Goal: Information Seeking & Learning: Learn about a topic

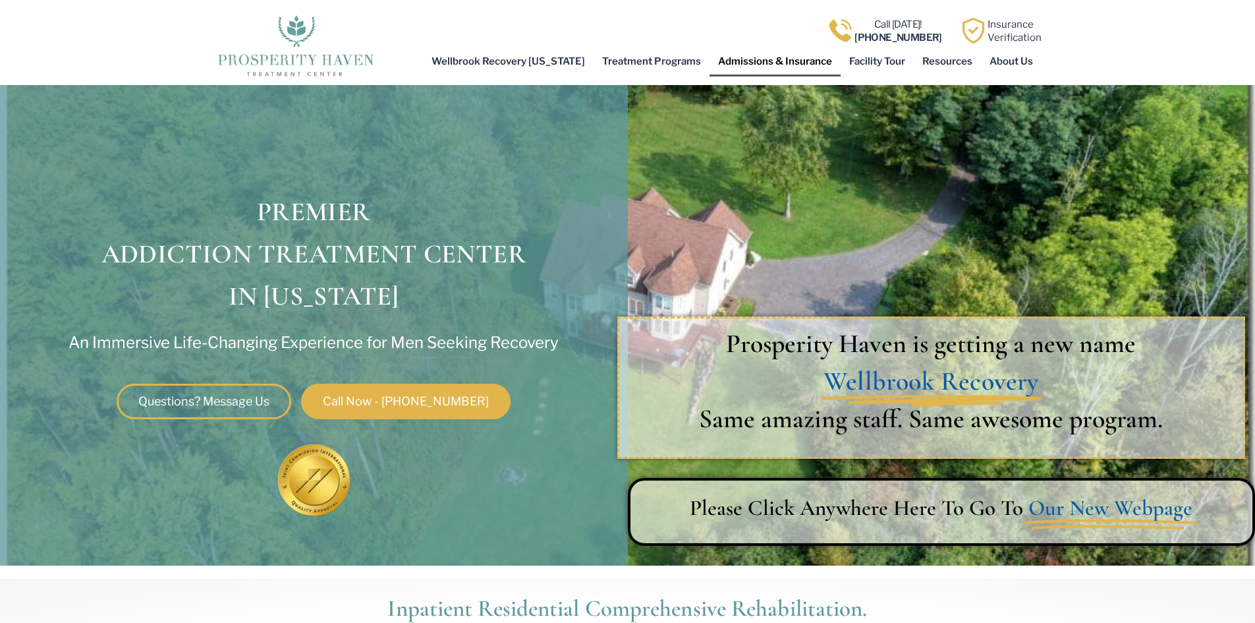
click at [767, 64] on link "Admissions & Insurance" at bounding box center [775, 61] width 131 height 30
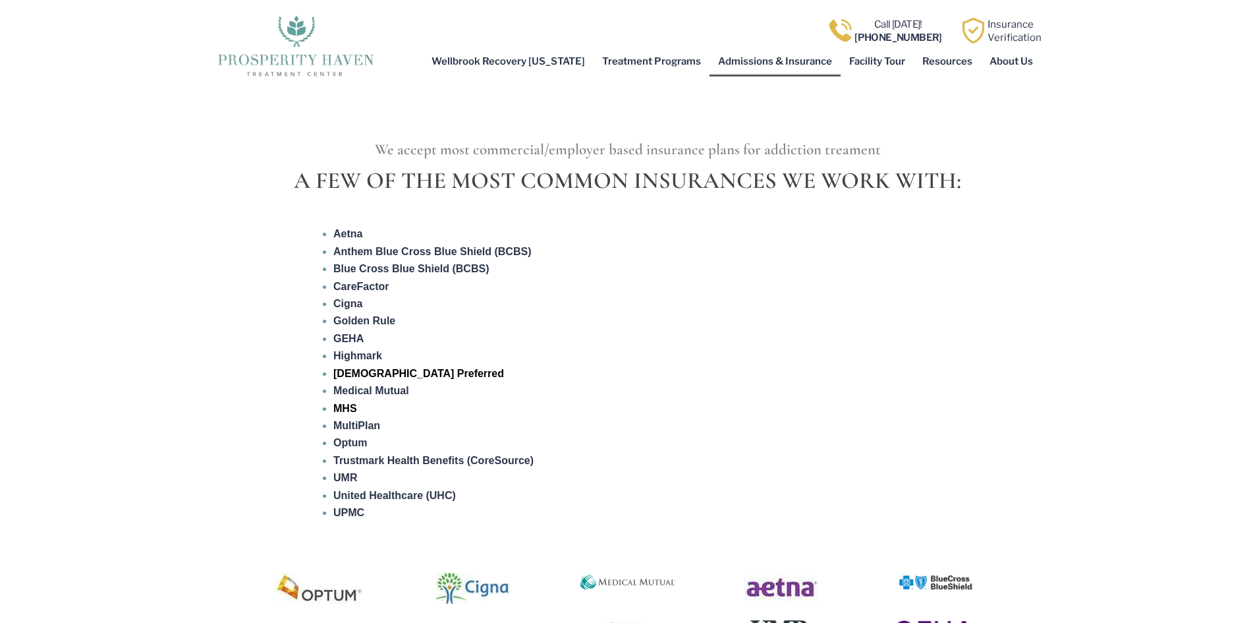
scroll to position [2043, 0]
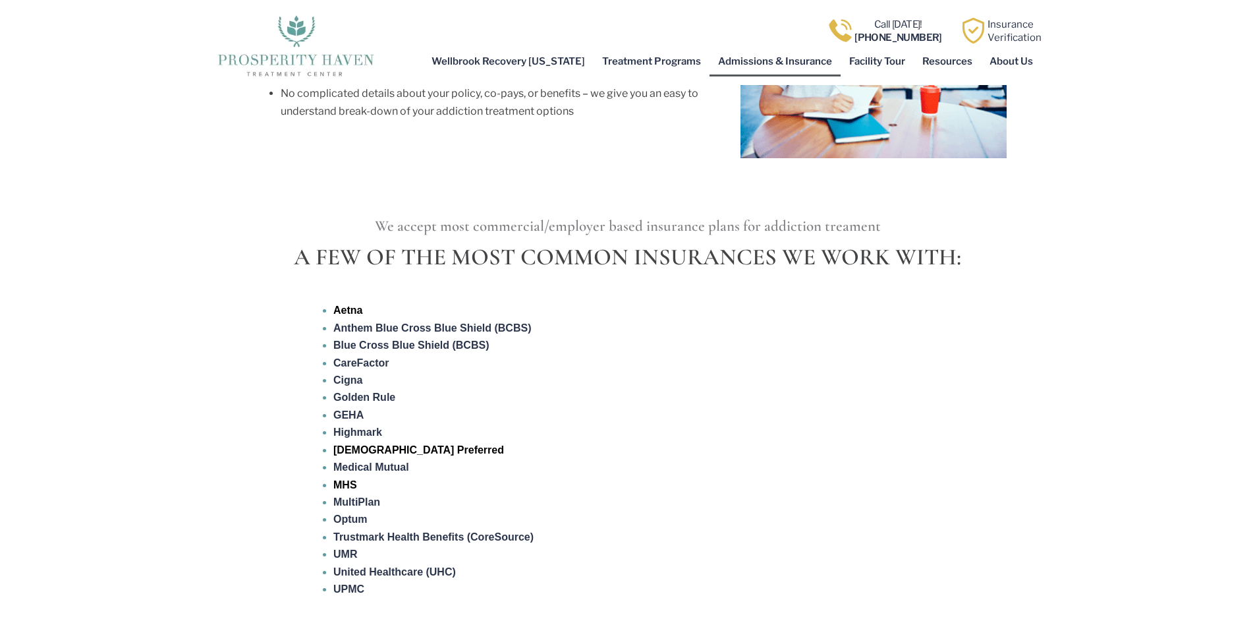
click at [351, 304] on link "Aetna" at bounding box center [347, 309] width 29 height 11
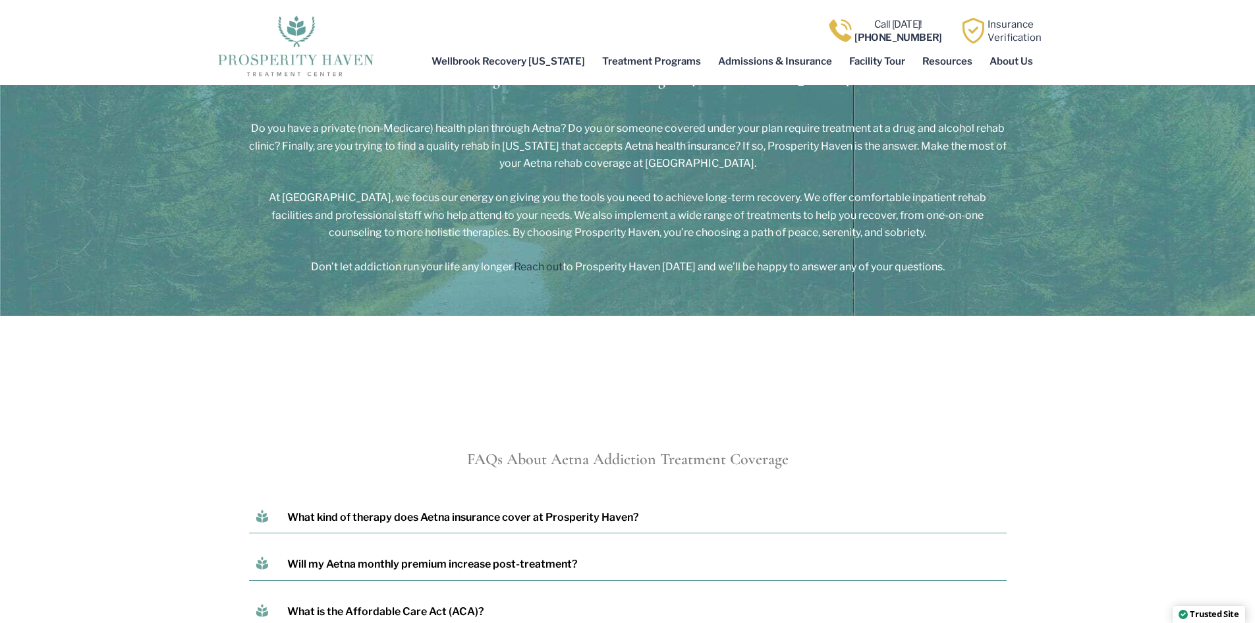
scroll to position [4943, 0]
